Goal: Information Seeking & Learning: Find specific page/section

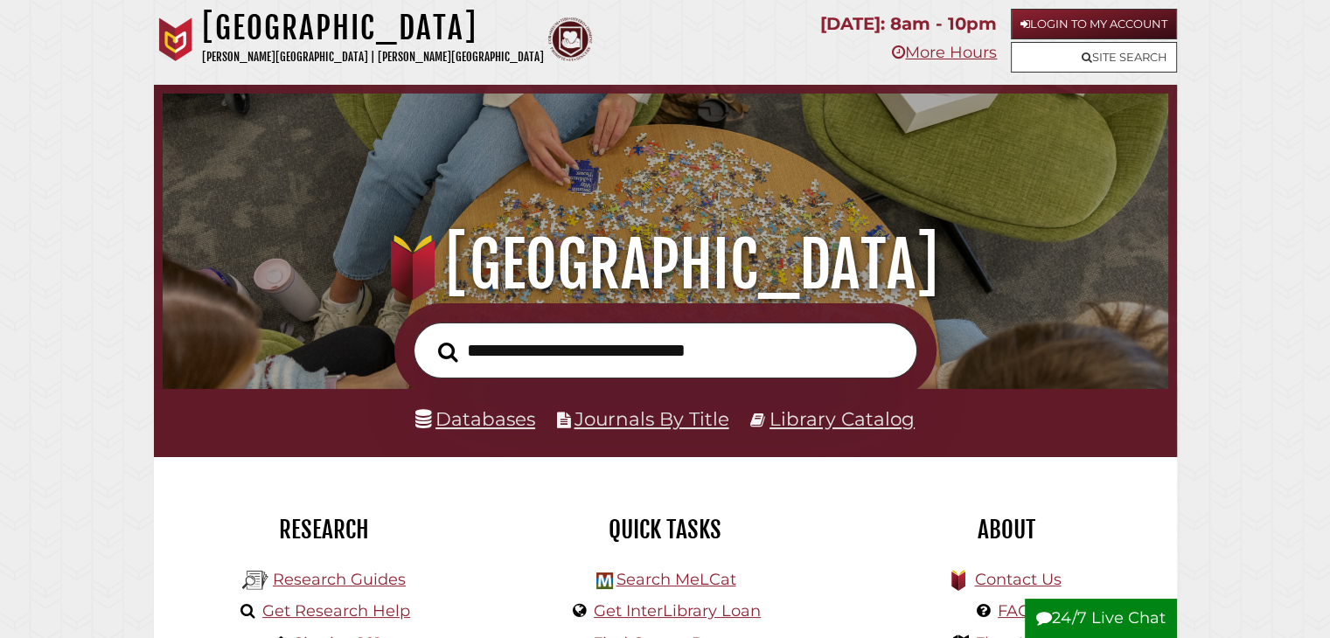
scroll to position [332, 997]
click at [500, 417] on link "Databases" at bounding box center [475, 419] width 120 height 23
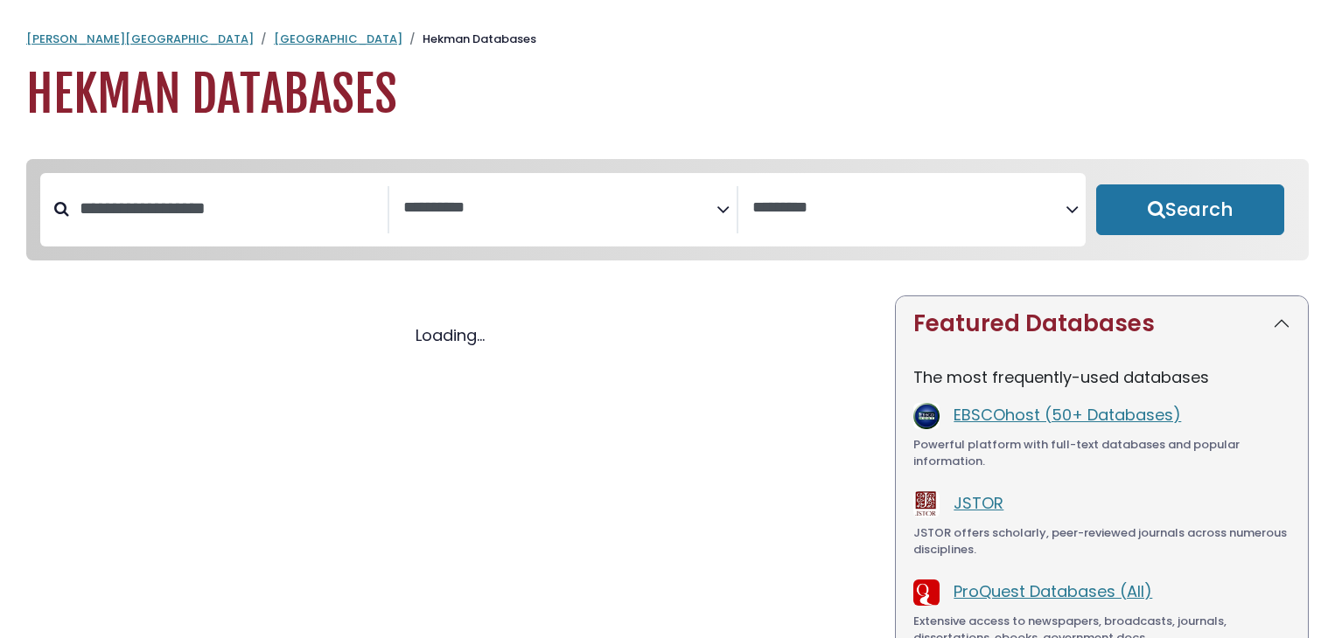
select select "Database Subject Filter"
select select "Database Vendors Filter"
select select "Database Subject Filter"
select select "Database Vendors Filter"
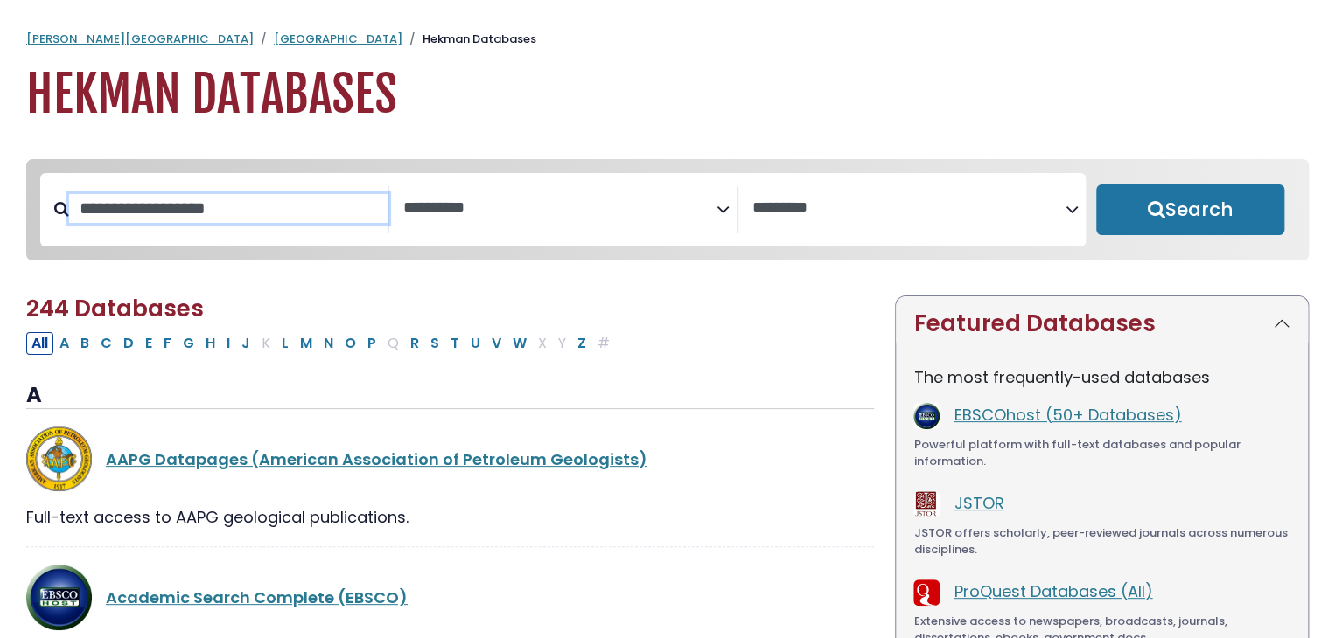
click at [233, 223] on input "Search database by title or keyword" at bounding box center [228, 208] width 318 height 29
type input "******"
click at [1096, 185] on button "Search" at bounding box center [1190, 210] width 188 height 51
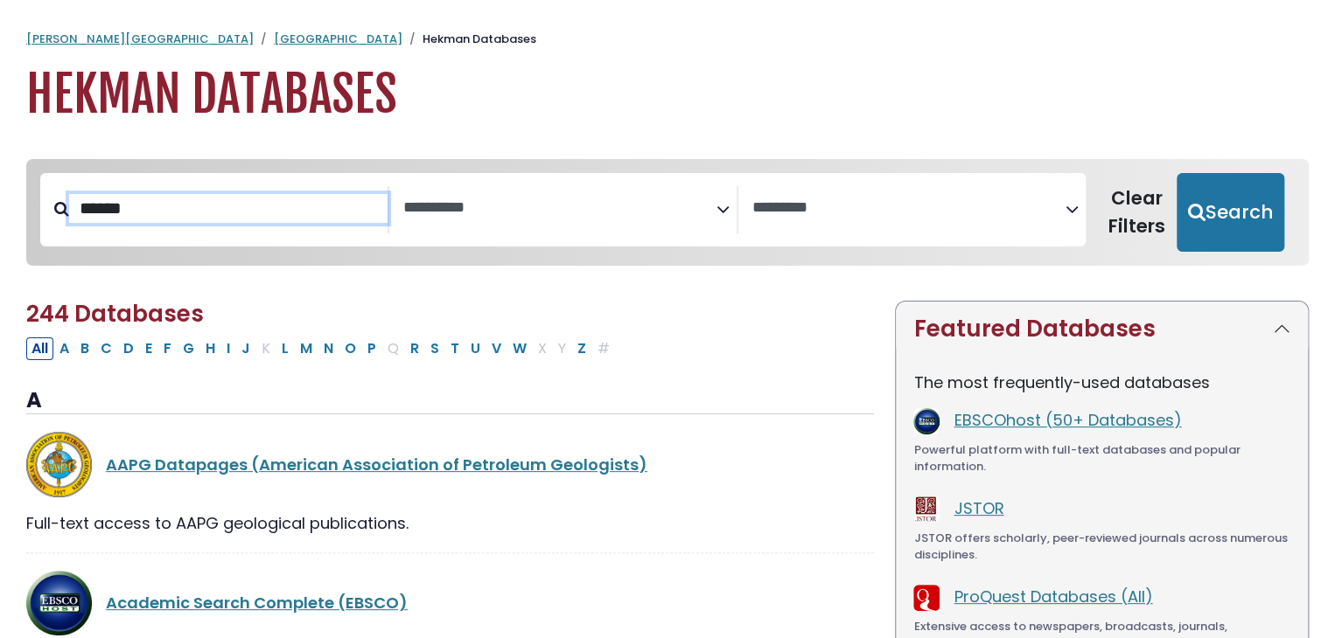
select select "Database Subject Filter"
select select "Database Vendors Filter"
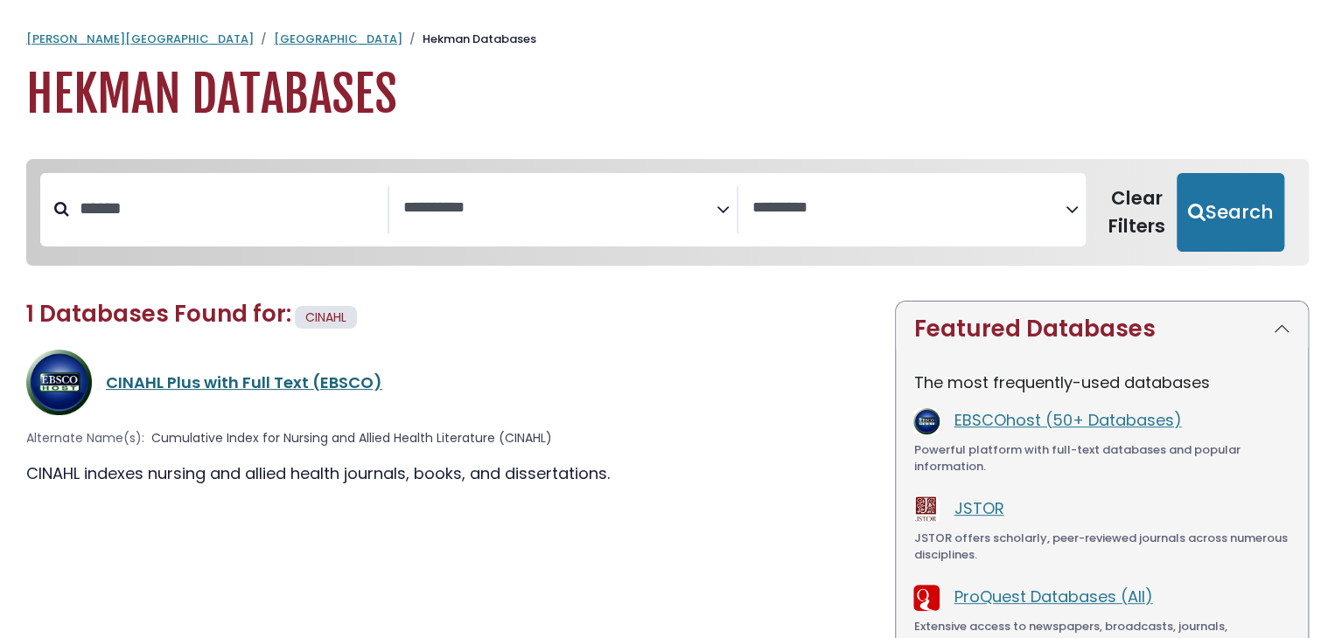
click at [220, 391] on link "CINAHL Plus with Full Text (EBSCO)" at bounding box center [244, 383] width 276 height 22
click at [169, 385] on link "CINAHL Plus with Full Text (EBSCO)" at bounding box center [244, 383] width 276 height 22
